Goal: Book appointment/travel/reservation

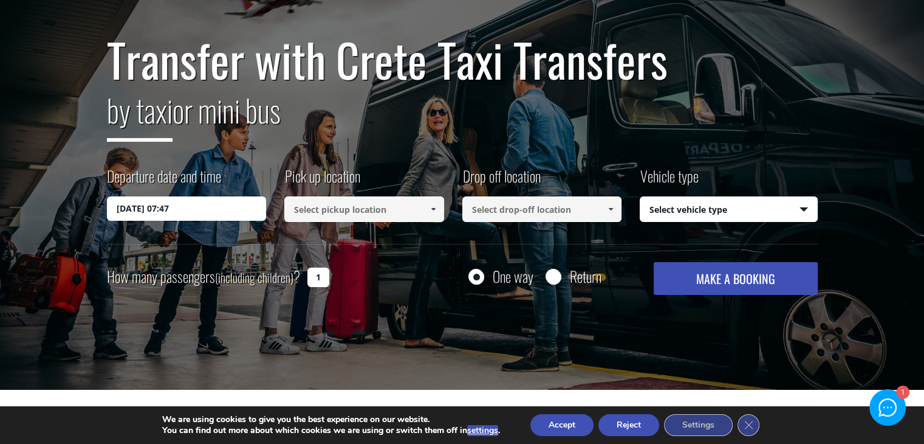
scroll to position [98, 0]
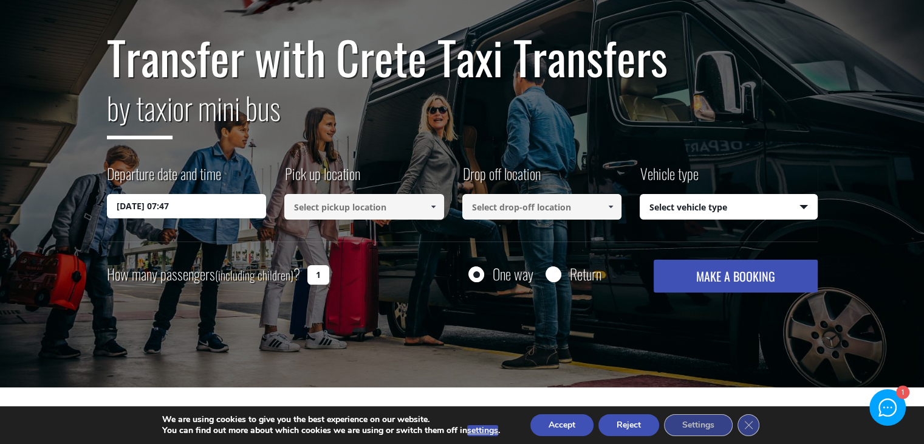
click at [202, 204] on input "[DATE] 07:47" at bounding box center [187, 206] width 160 height 24
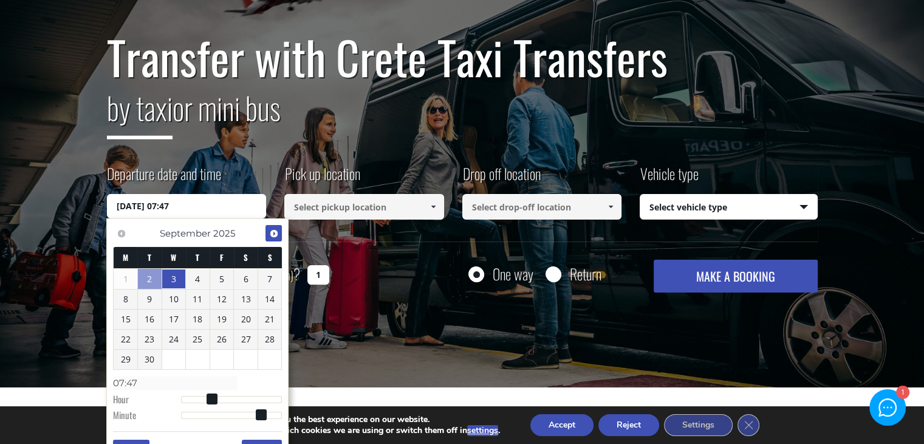
click at [277, 225] on link "Next" at bounding box center [273, 233] width 16 height 16
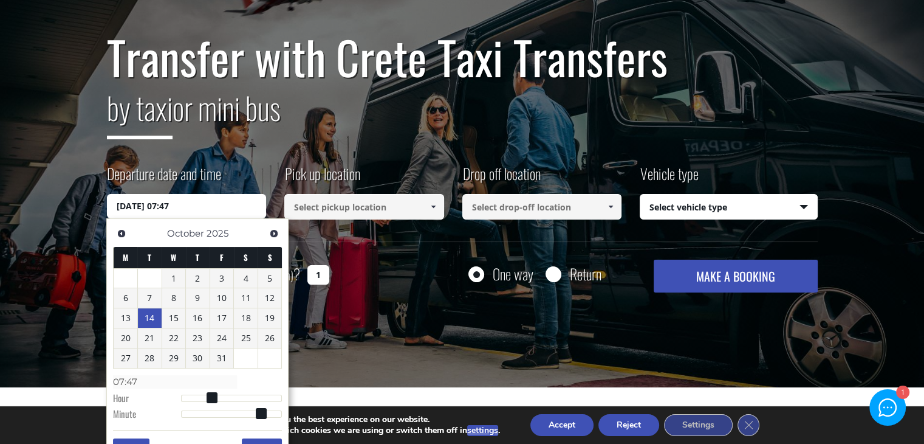
click at [154, 314] on link "14" at bounding box center [150, 317] width 24 height 19
type input "[DATE] 00:00"
click at [153, 317] on link "14" at bounding box center [150, 317] width 24 height 19
click at [146, 319] on link "14" at bounding box center [150, 317] width 24 height 19
click at [358, 295] on div "Transfer with Crete Taxi Transfers by taxi or mini bus Departure date and time …" at bounding box center [462, 168] width 924 height 437
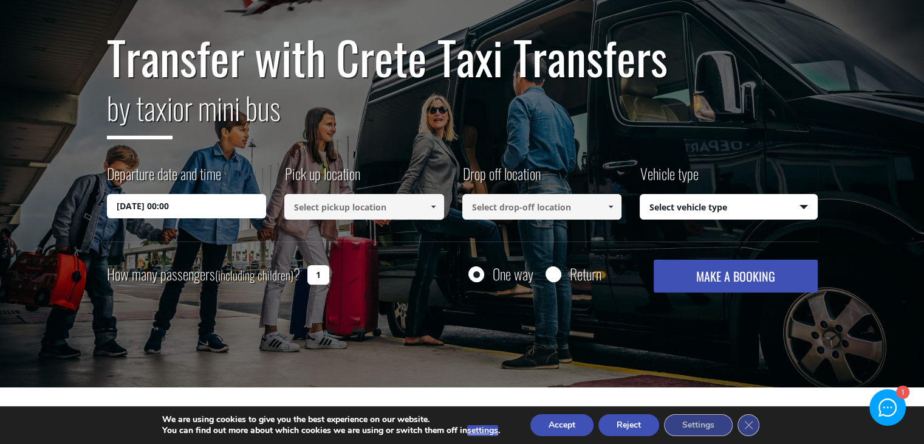
click at [418, 211] on input at bounding box center [364, 207] width 160 height 26
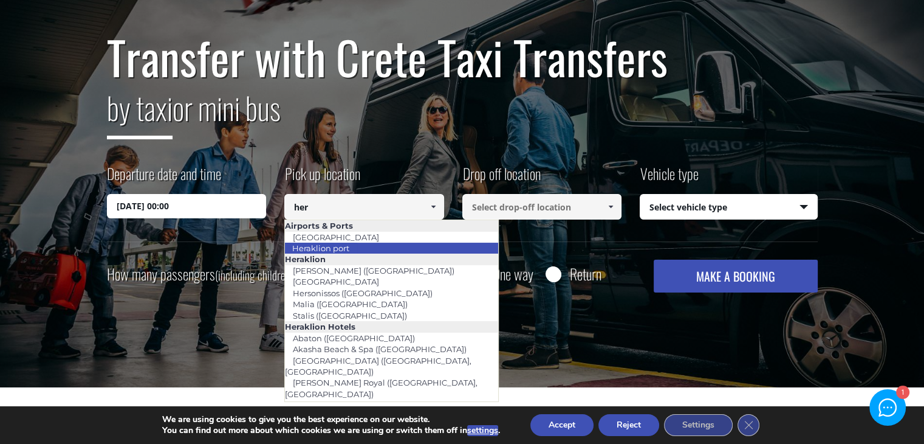
click at [348, 247] on link "Heraklion port" at bounding box center [320, 247] width 73 height 17
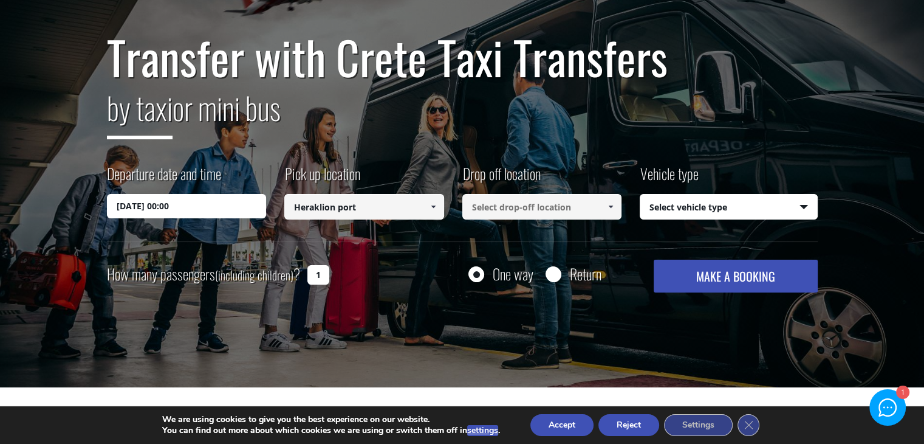
type input "Heraklion port"
click at [513, 208] on input at bounding box center [542, 207] width 160 height 26
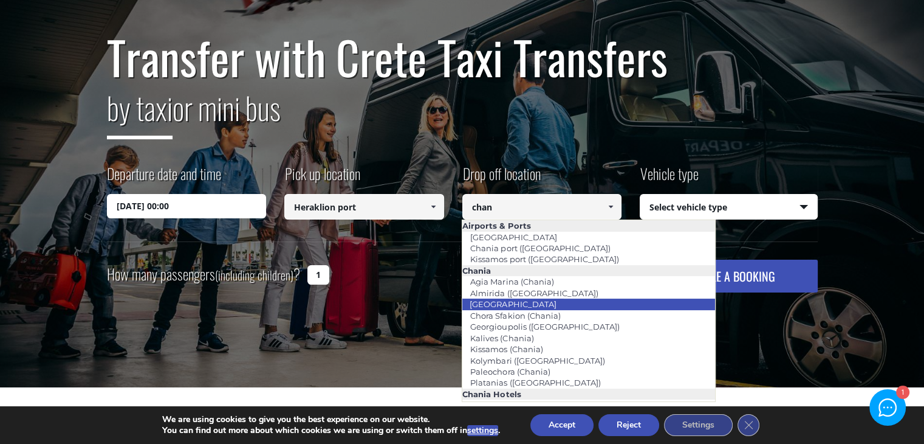
click at [574, 306] on li "[GEOGRAPHIC_DATA]" at bounding box center [588, 303] width 253 height 11
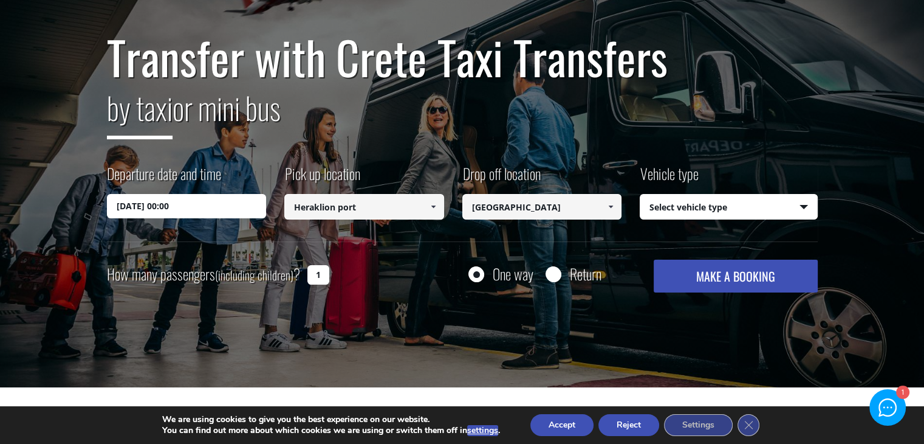
type input "[GEOGRAPHIC_DATA]"
click at [716, 207] on select "Select vehicle type Taxi (4 passengers) Mercedes E Class Mini Van (7 passengers…" at bounding box center [728, 207] width 177 height 26
select select "540"
click at [640, 194] on select "Select vehicle type Taxi (4 passengers) Mercedes E Class Mini Van (7 passengers…" at bounding box center [728, 207] width 177 height 26
click at [697, 275] on button "MAKE A BOOKING" at bounding box center [735, 275] width 163 height 33
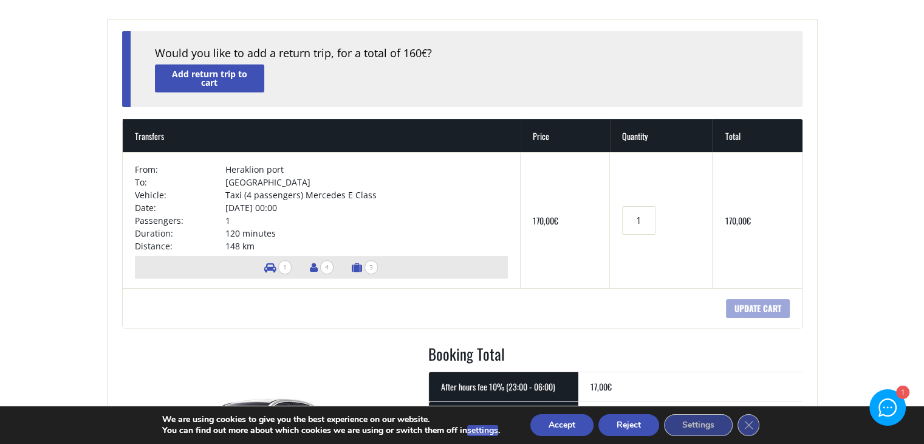
scroll to position [114, 0]
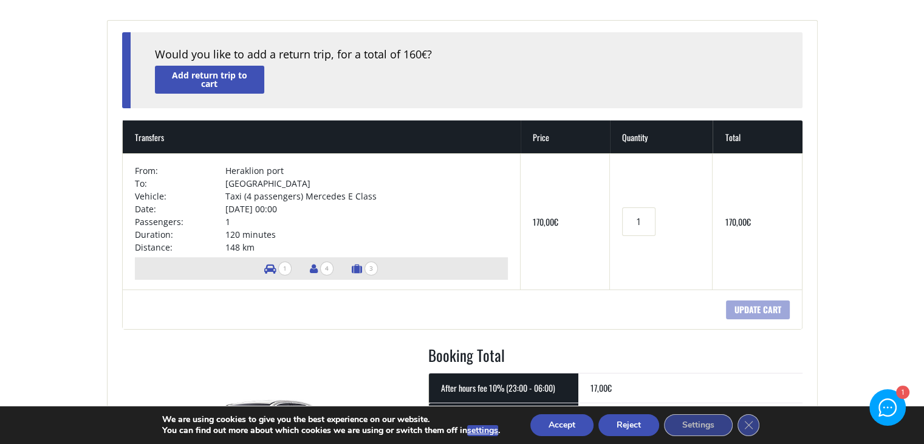
click at [841, 253] on main "Cart Home Cart + Would you like to add a return trip, for a total of 160 € ? Ad…" at bounding box center [462, 437] width 924 height 1006
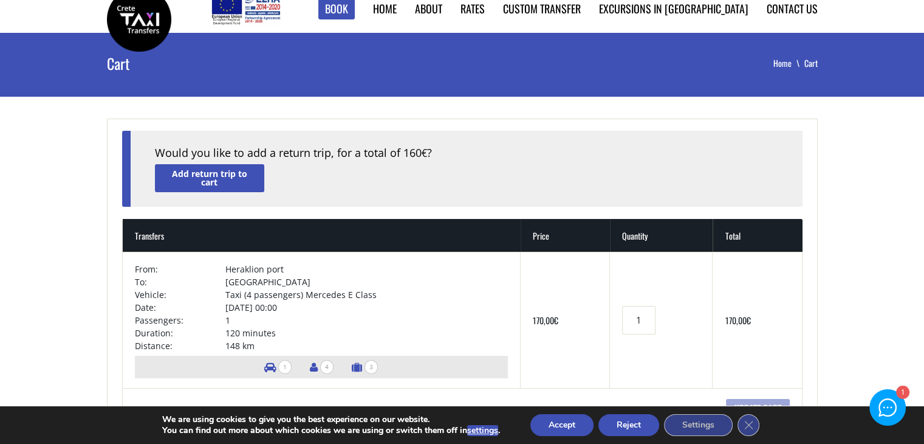
scroll to position [0, 0]
